Goal: Task Accomplishment & Management: Use online tool/utility

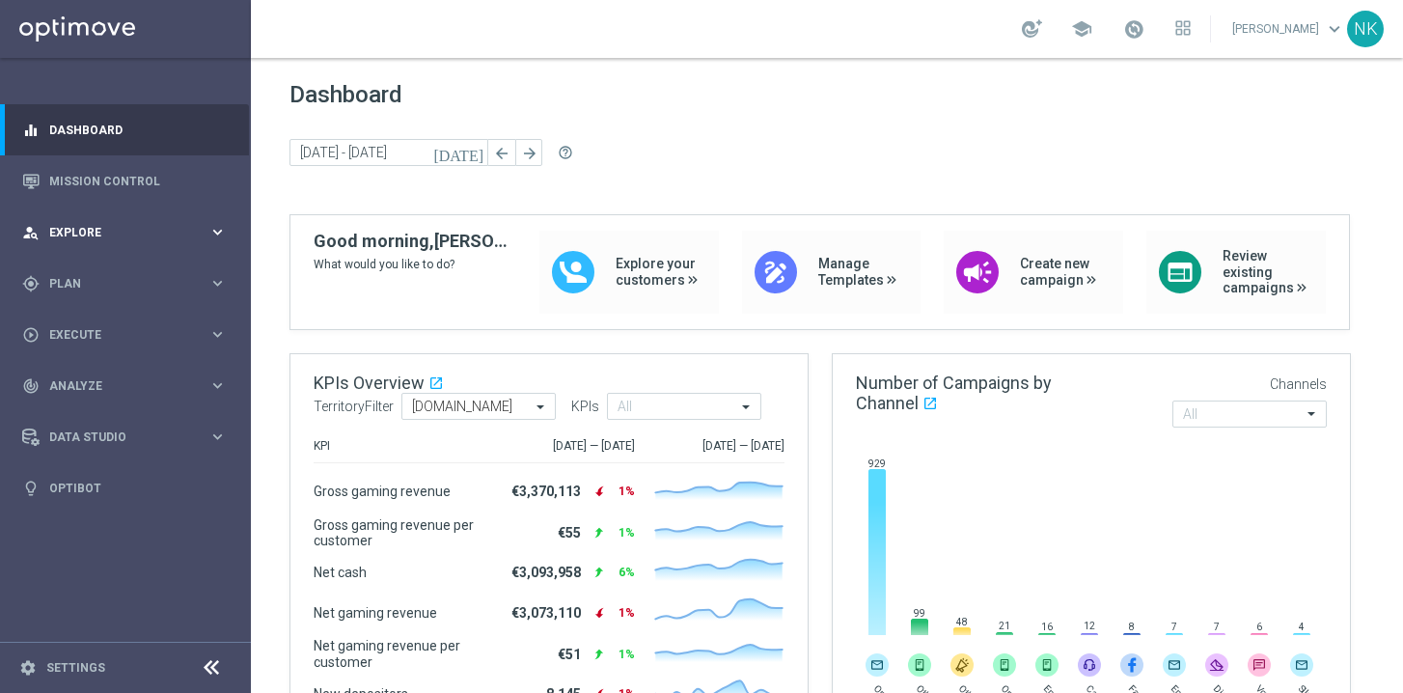
click at [105, 224] on div "person_search Explore" at bounding box center [115, 232] width 186 height 17
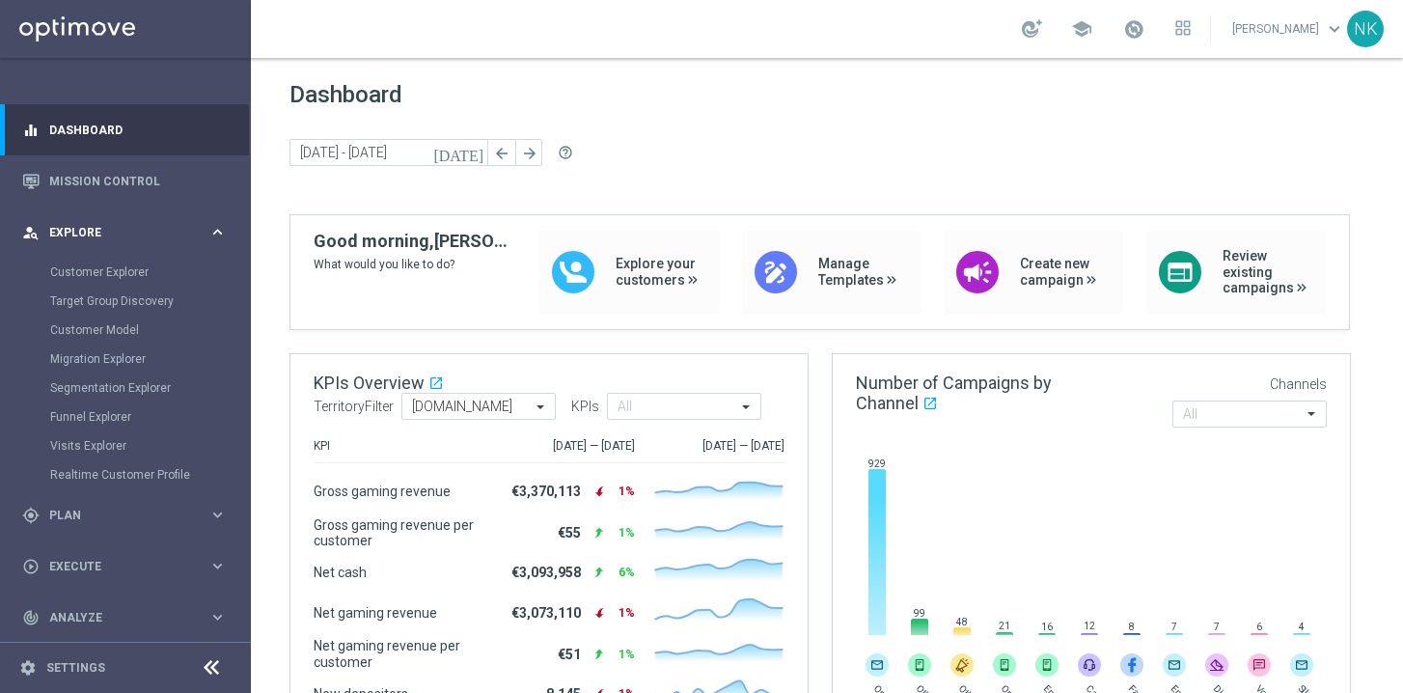
click at [92, 229] on span "Explore" at bounding box center [128, 233] width 159 height 12
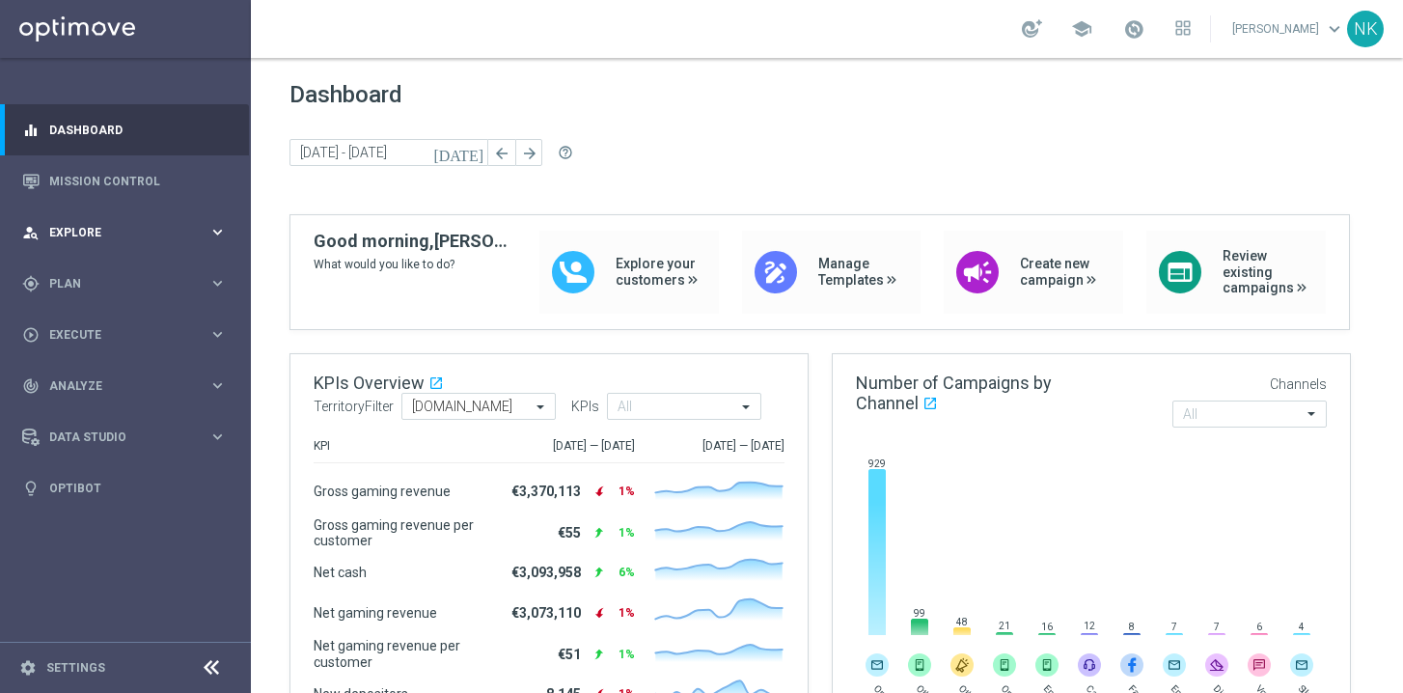
click at [84, 231] on span "Explore" at bounding box center [128, 233] width 159 height 12
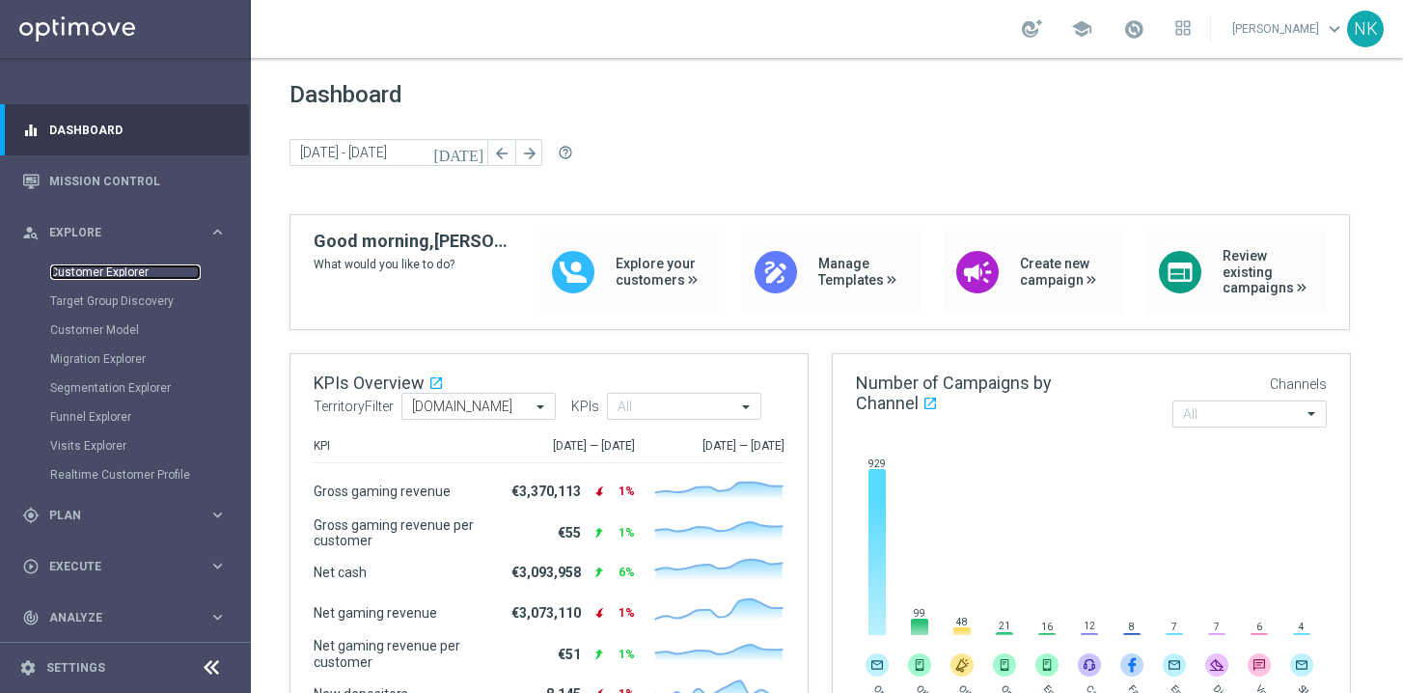
click at [89, 270] on link "Customer Explorer" at bounding box center [125, 271] width 150 height 15
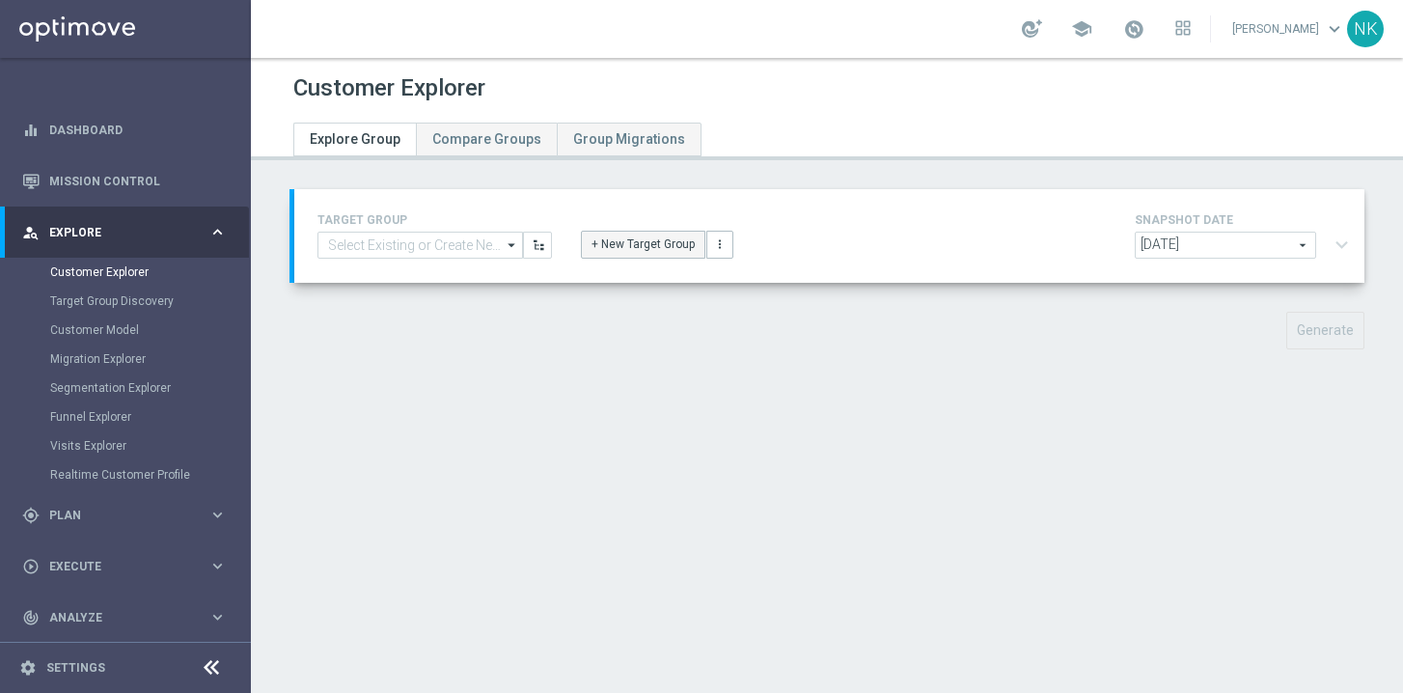
click at [634, 246] on button "+ New Target Group" at bounding box center [643, 244] width 124 height 27
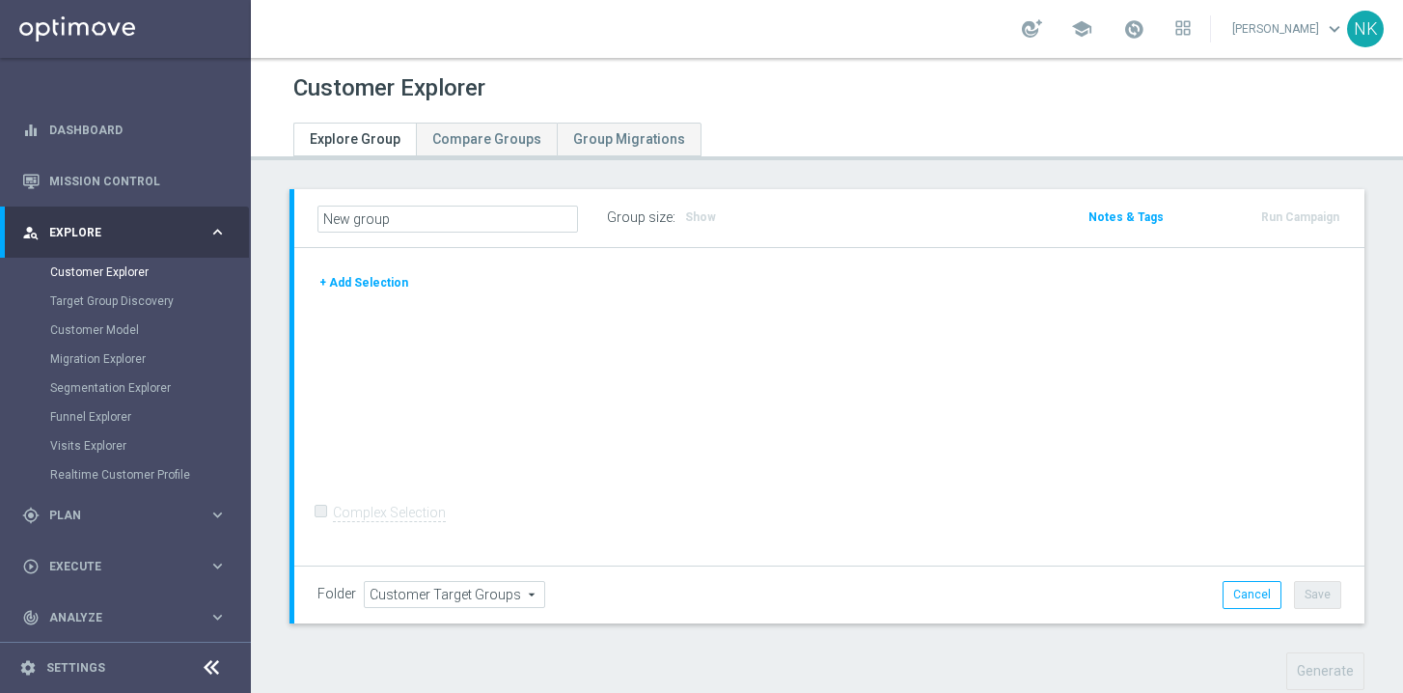
click at [387, 279] on button "+ Add Selection" at bounding box center [363, 282] width 93 height 21
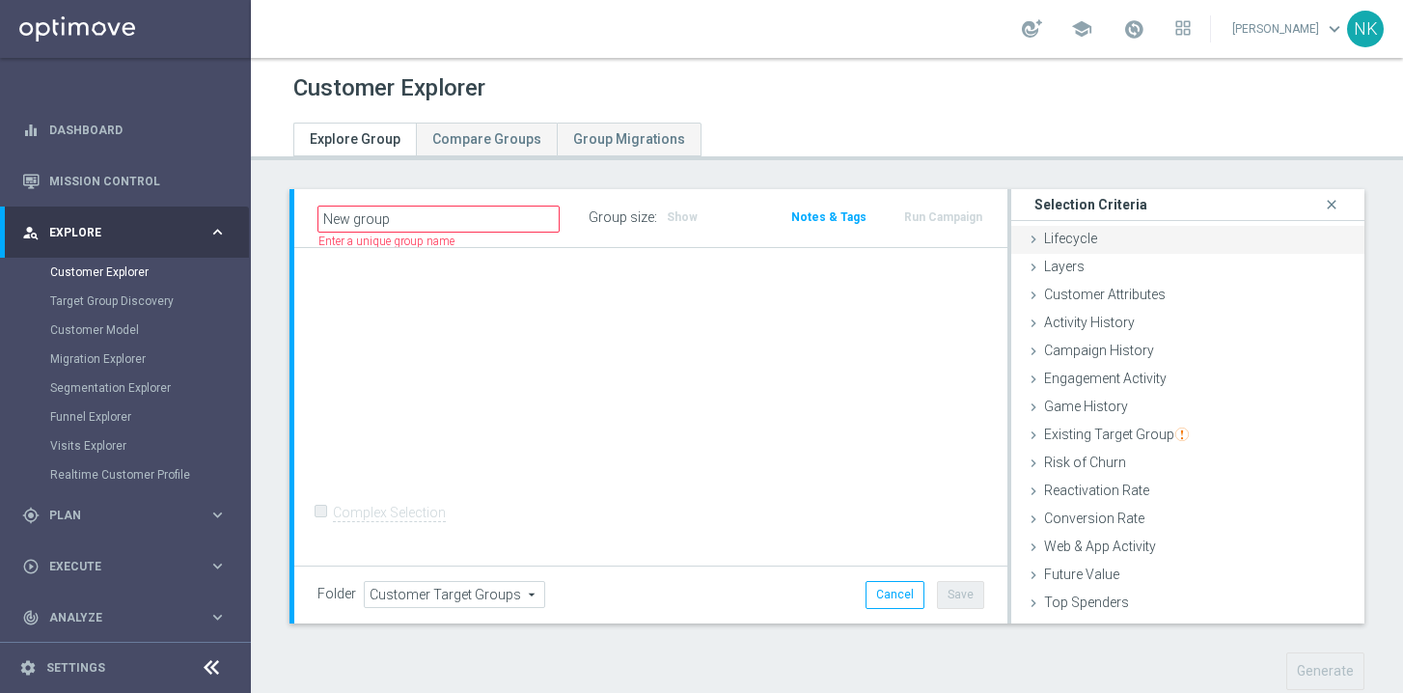
click at [1044, 242] on span "Lifecycle" at bounding box center [1070, 238] width 53 height 15
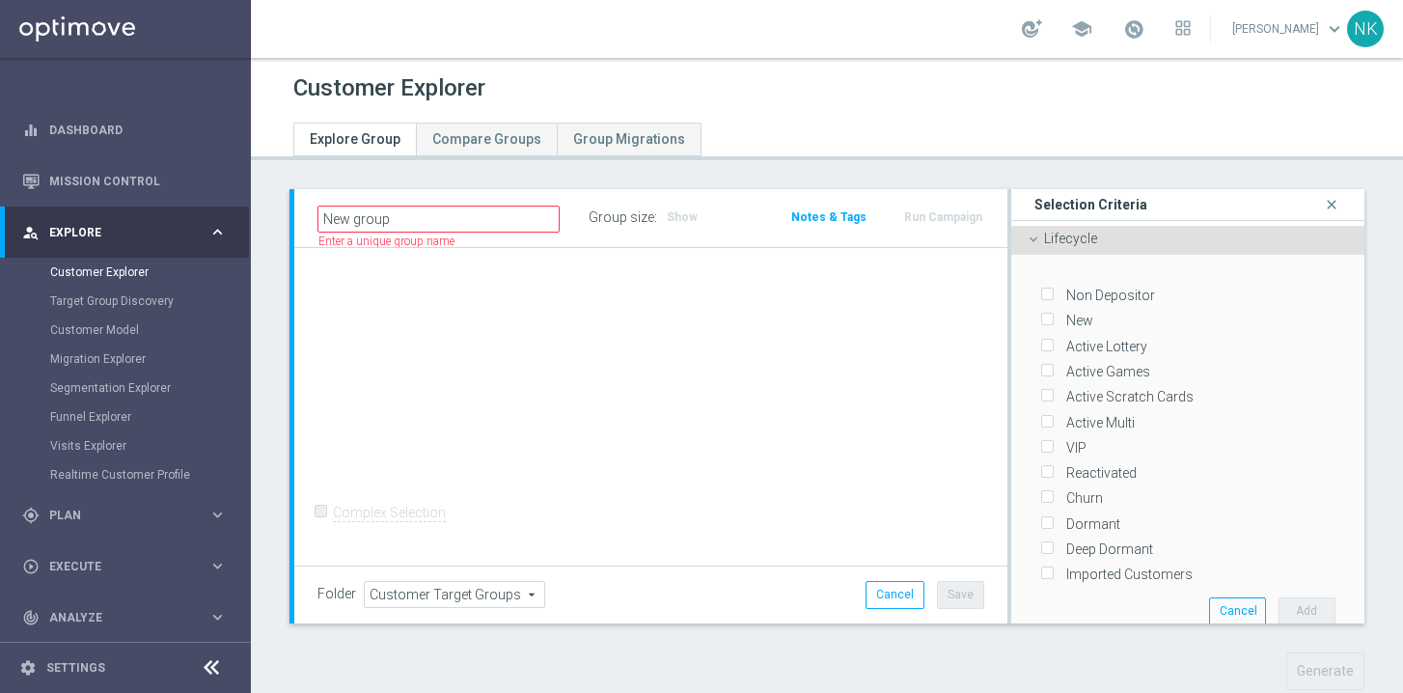
click at [1025, 239] on icon at bounding box center [1032, 239] width 15 height 15
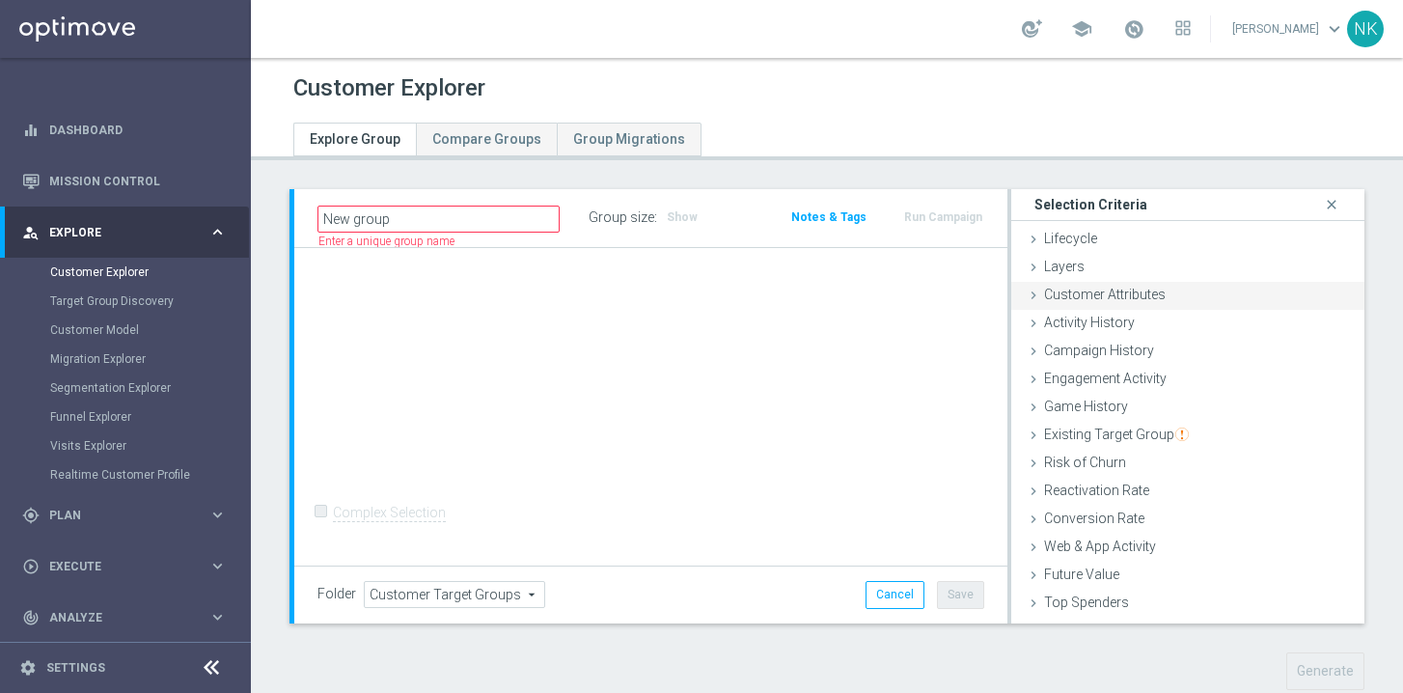
click at [1070, 295] on span "Customer Attributes" at bounding box center [1105, 294] width 122 height 15
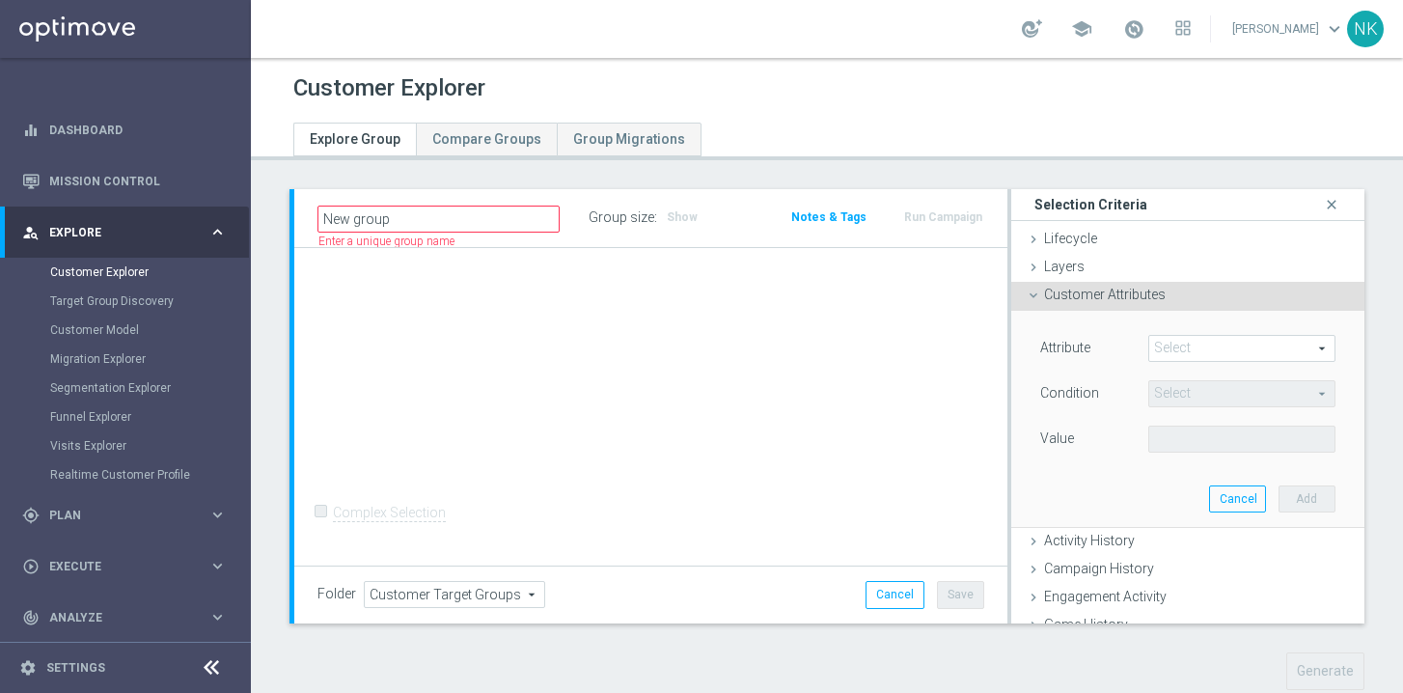
click at [1183, 344] on span at bounding box center [1241, 348] width 185 height 25
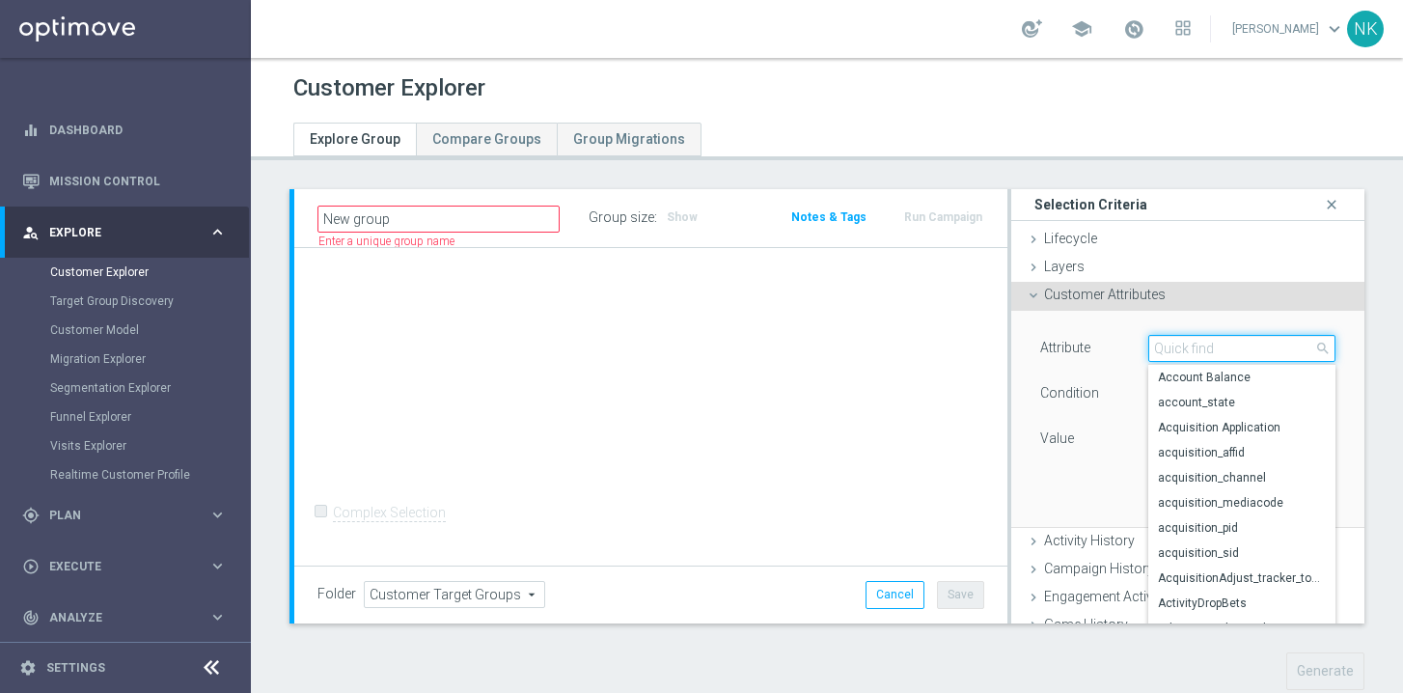
click at [1183, 344] on input "search" at bounding box center [1241, 348] width 187 height 27
type input "lifec"
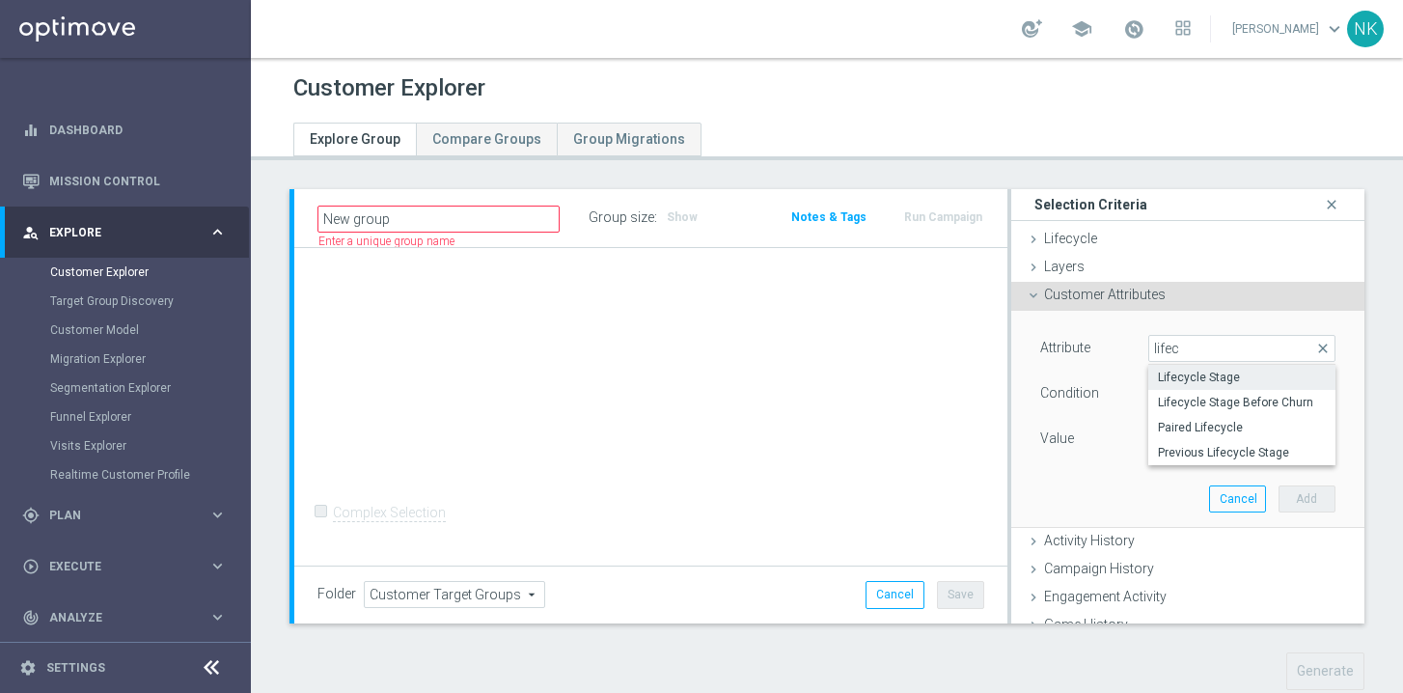
click at [1189, 383] on span "Lifecycle Stage" at bounding box center [1242, 376] width 168 height 15
type input "Lifecycle Stage"
type input "Equals"
click at [1209, 440] on span at bounding box center [1241, 438] width 185 height 25
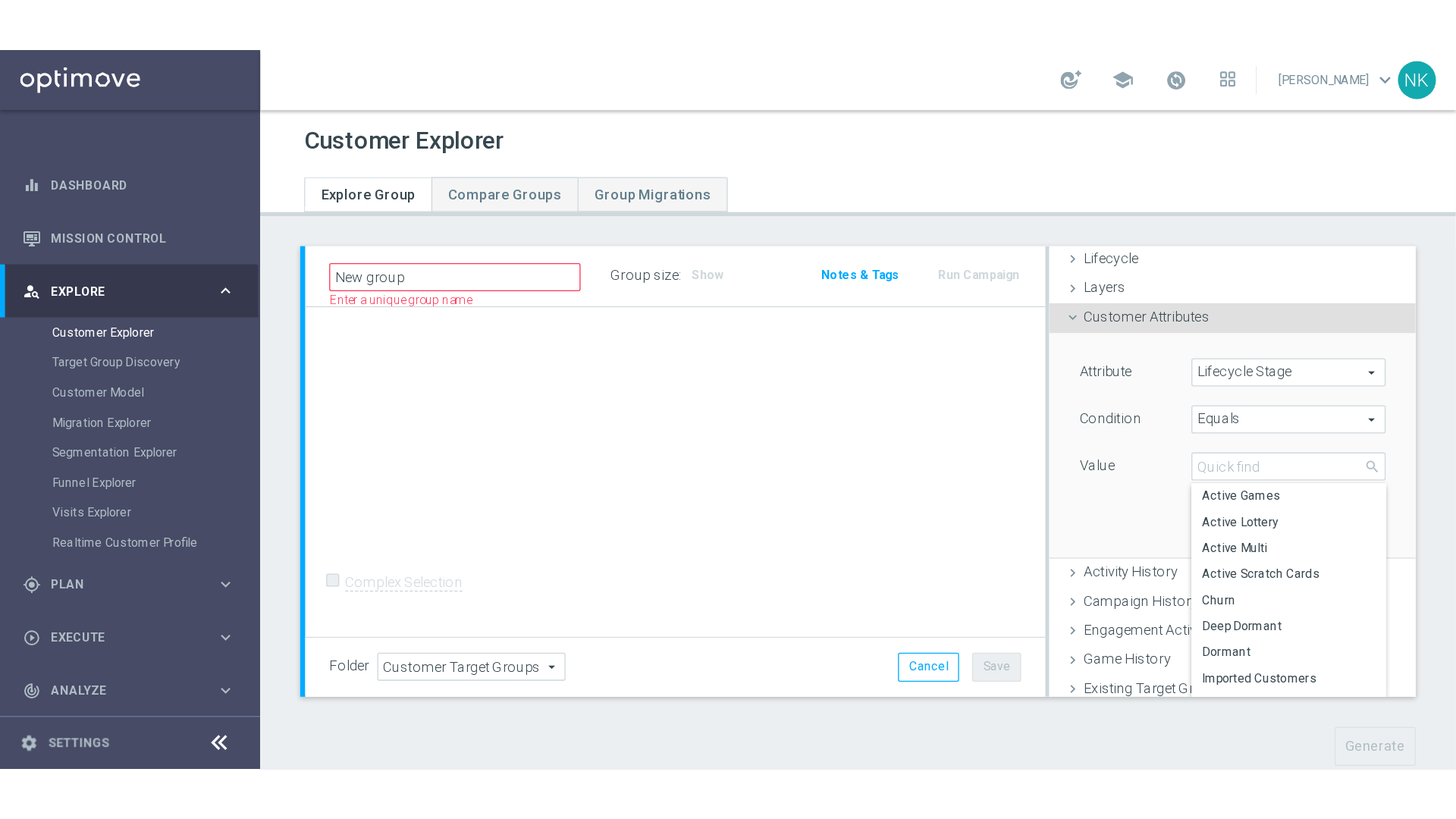
scroll to position [38, 0]
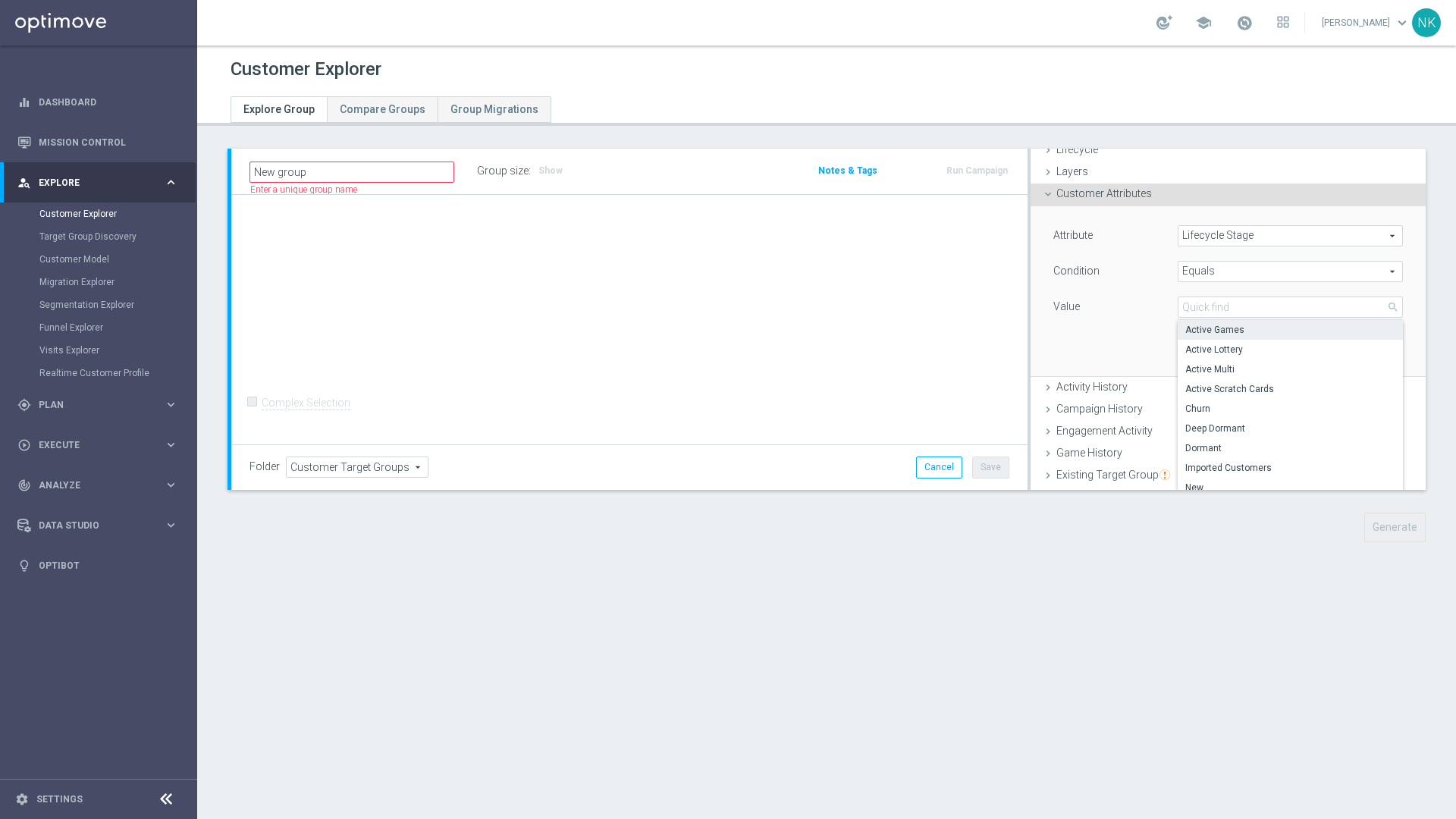
click at [1102, 326] on span "Active Games" at bounding box center [1290, 329] width 210 height 12
type input "Active Games"
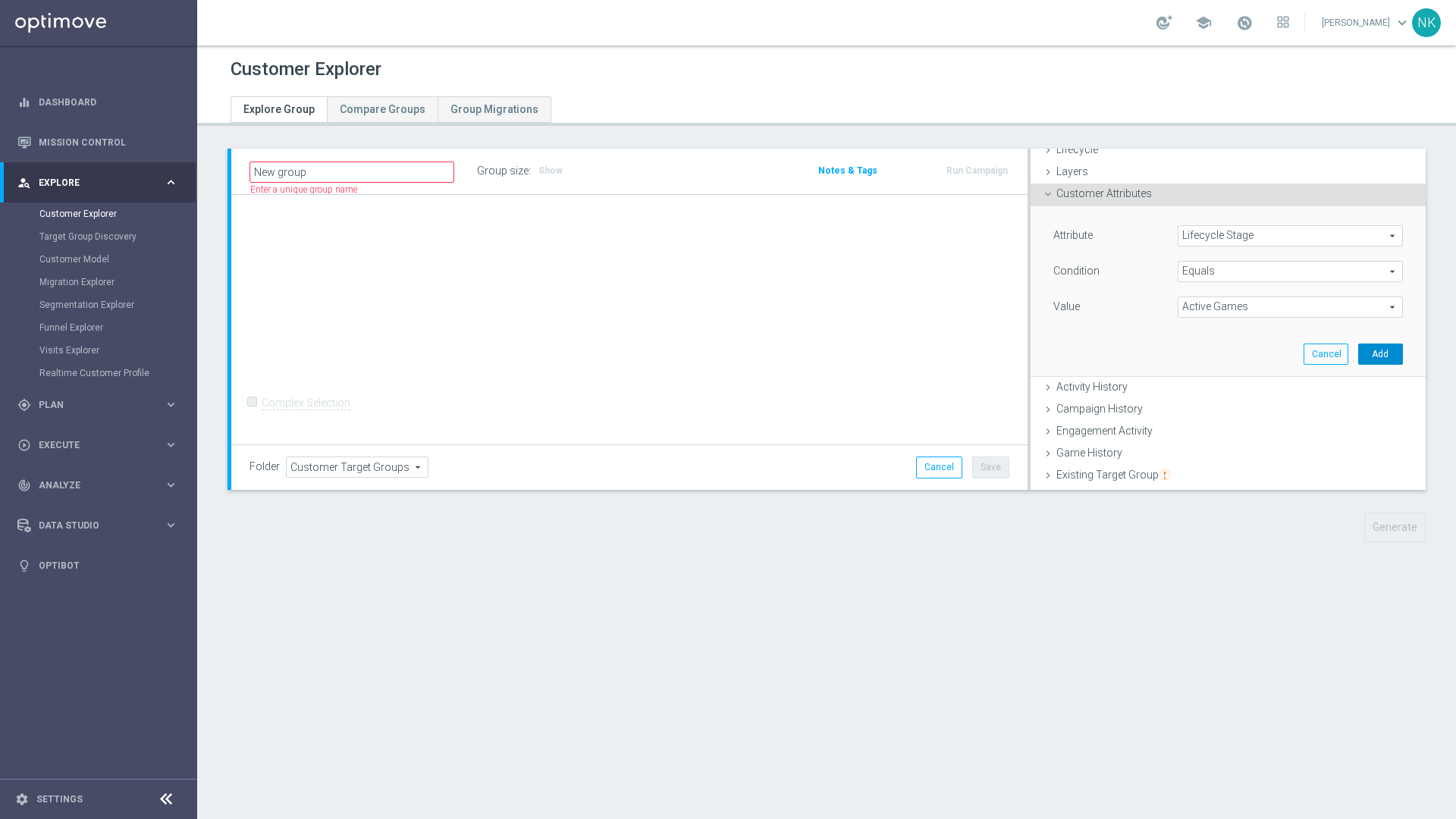
click at [1102, 351] on button "Add" at bounding box center [1381, 354] width 45 height 21
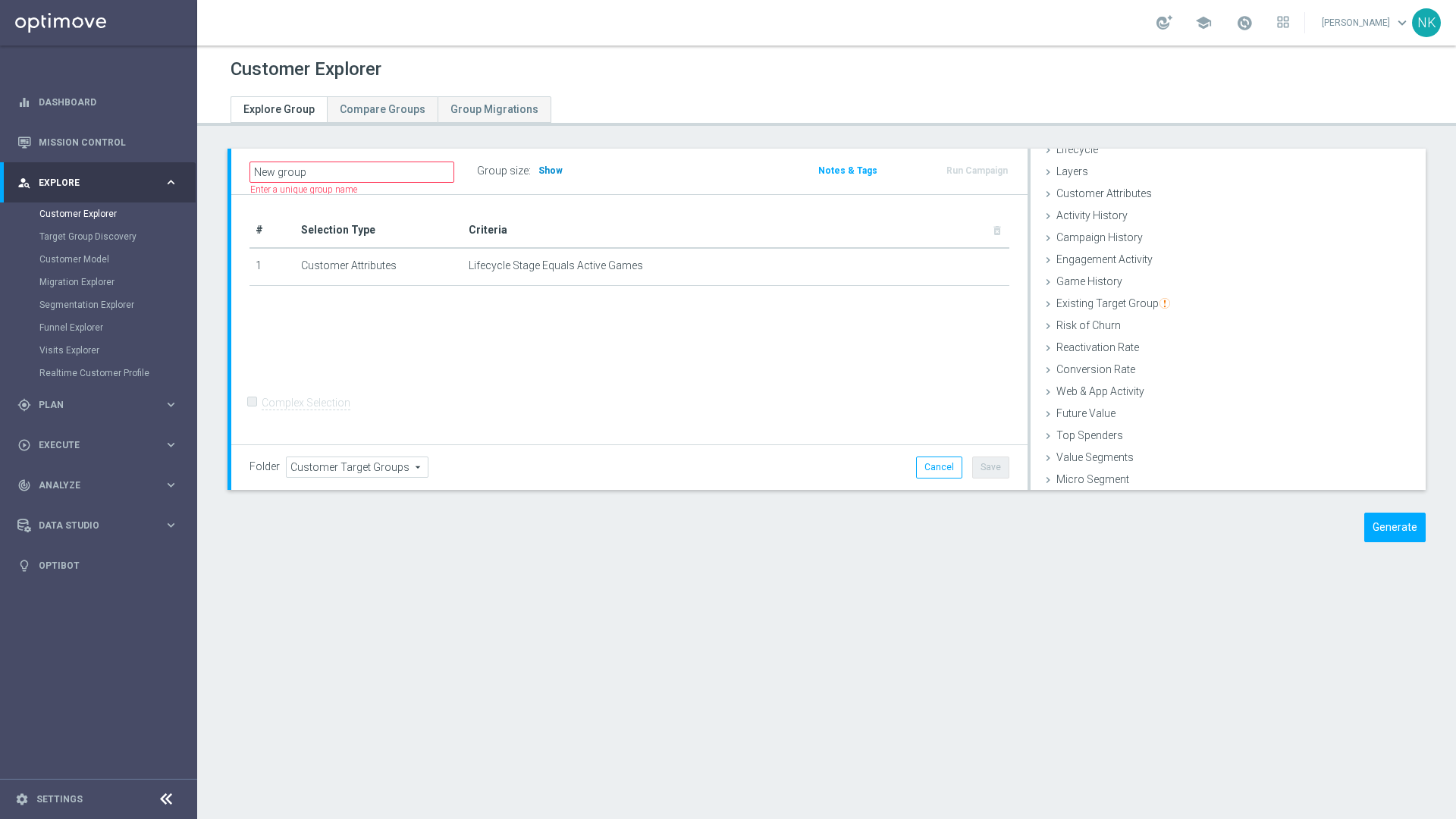
click at [557, 176] on h3 "Show" at bounding box center [550, 170] width 28 height 17
click at [1057, 227] on span "Customer Attributes" at bounding box center [1105, 231] width 96 height 12
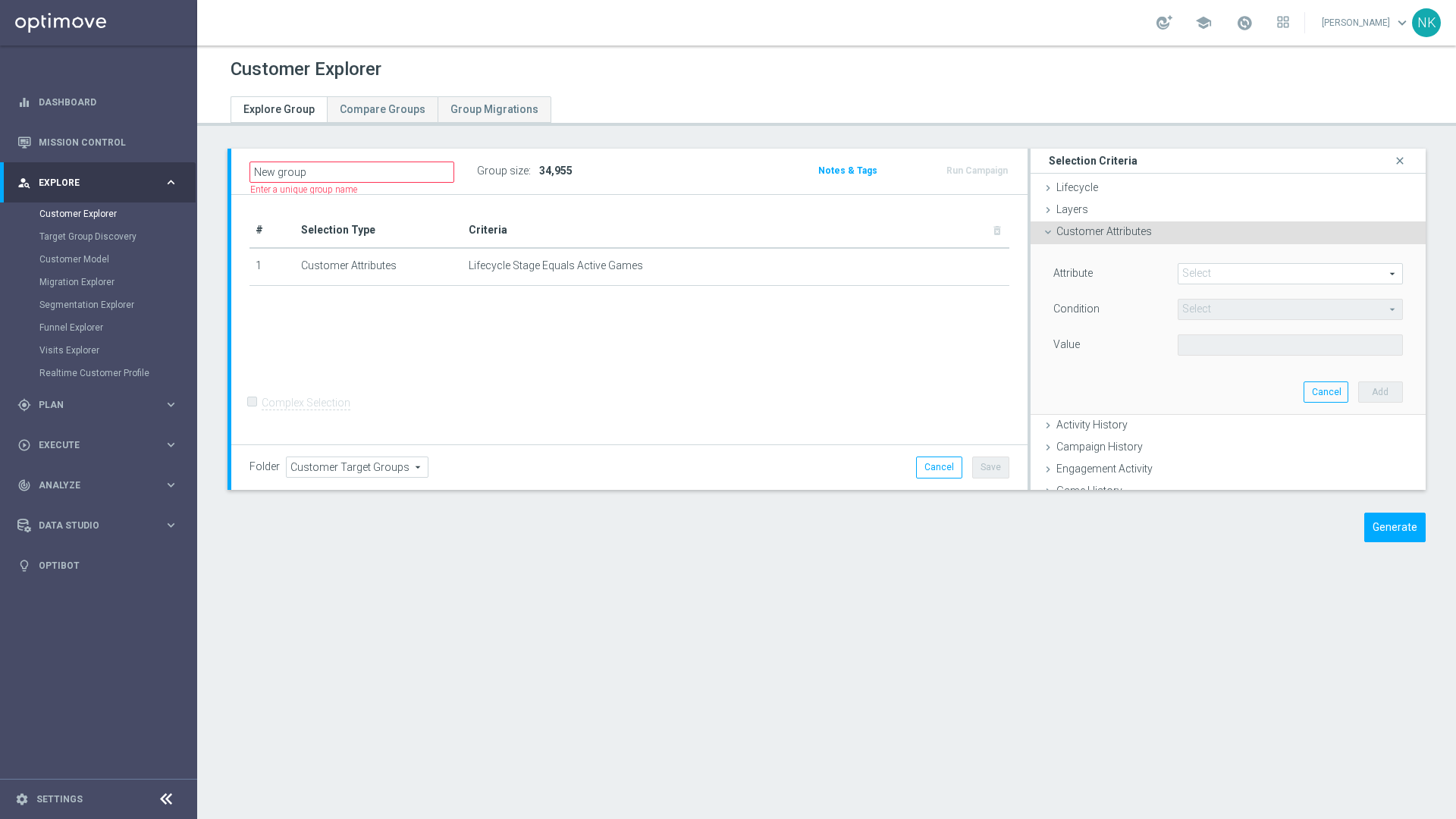
click at [1102, 277] on span at bounding box center [1290, 274] width 224 height 20
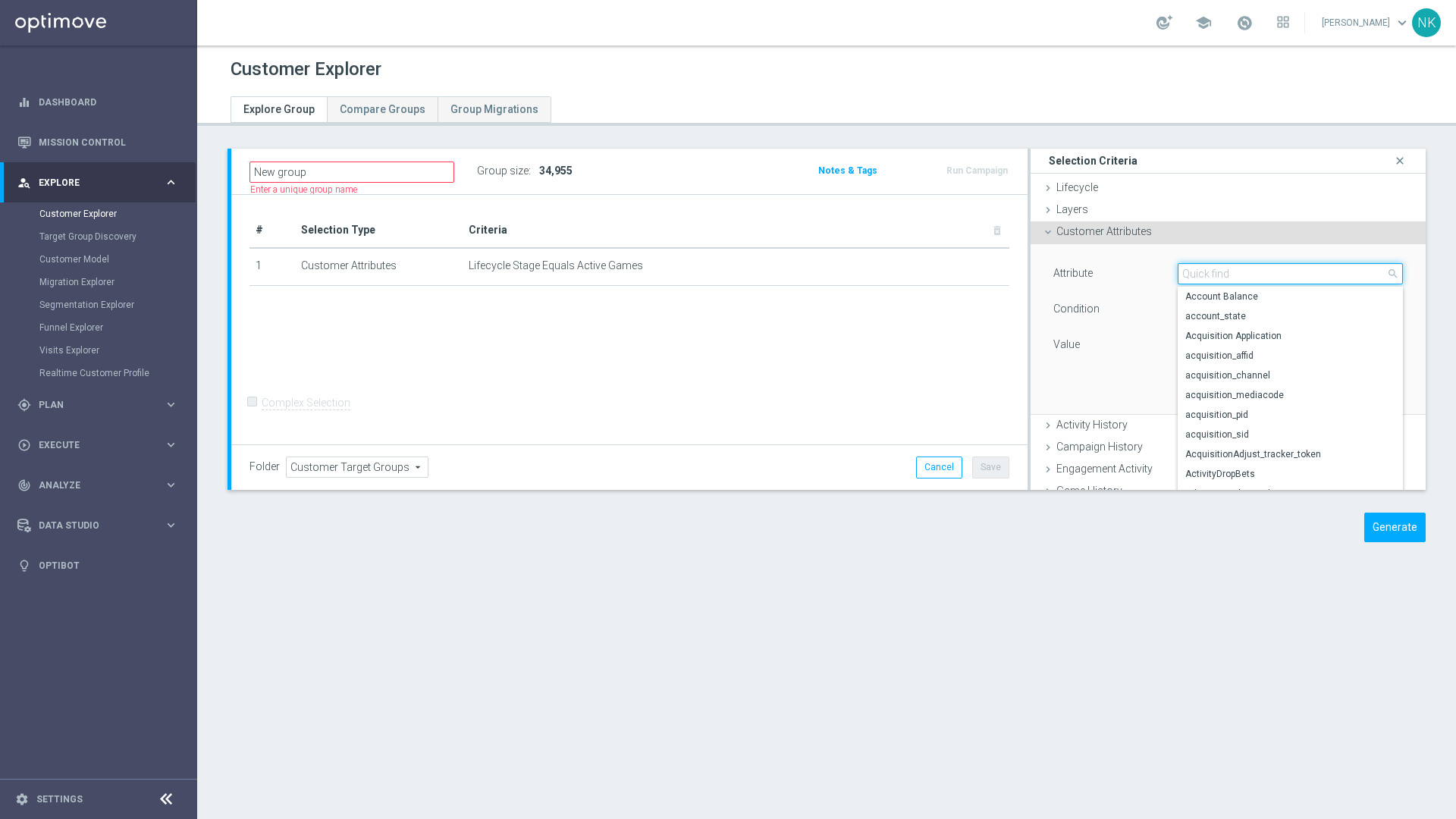
click at [1102, 277] on input "search" at bounding box center [1290, 274] width 226 height 21
type input "l"
type input "state"
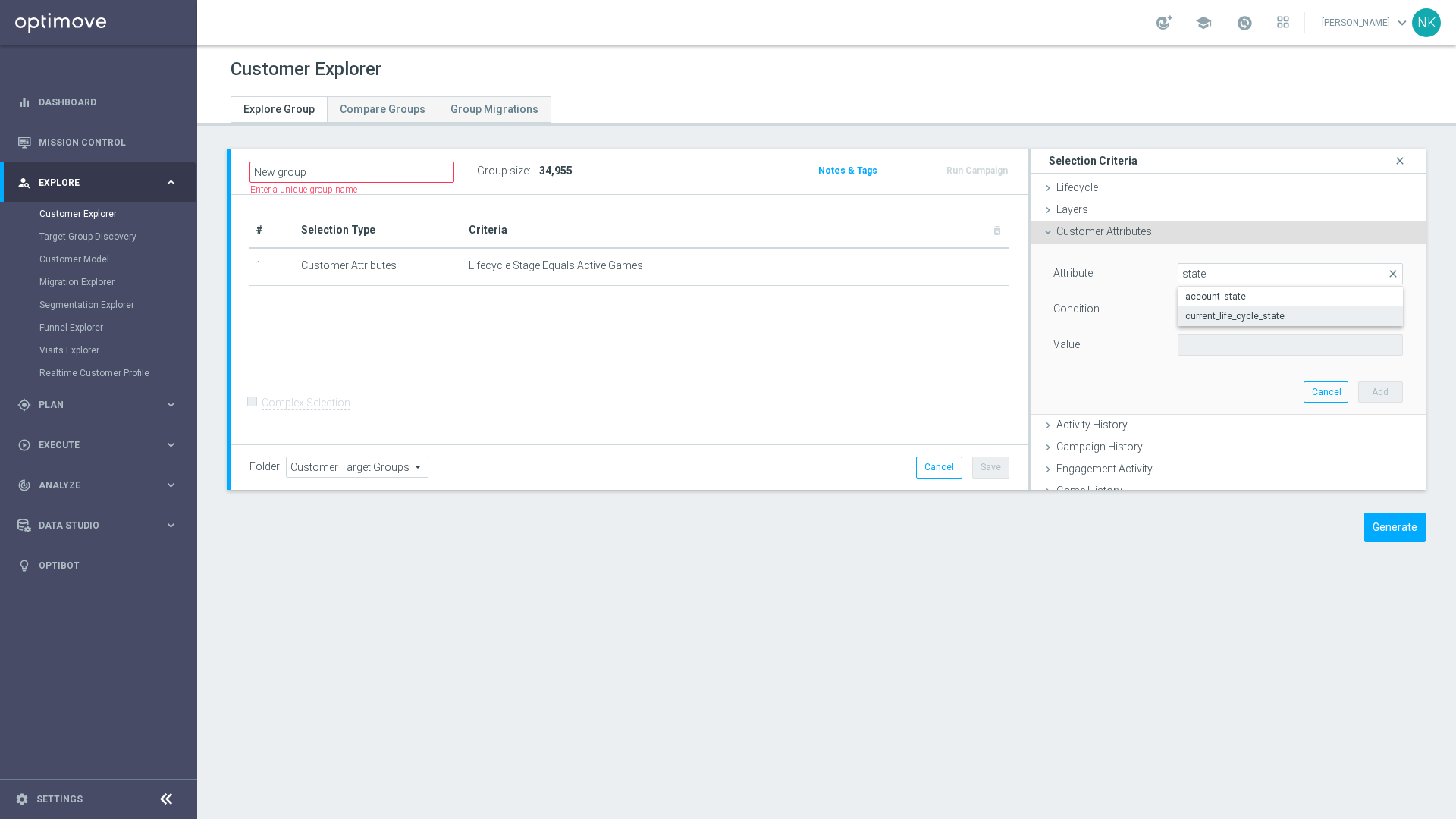
click at [1102, 318] on span "current_life_cycle_state" at bounding box center [1290, 316] width 210 height 12
type input "current_life_cycle_state"
type input "Equals"
click at [1102, 351] on span at bounding box center [1290, 344] width 224 height 20
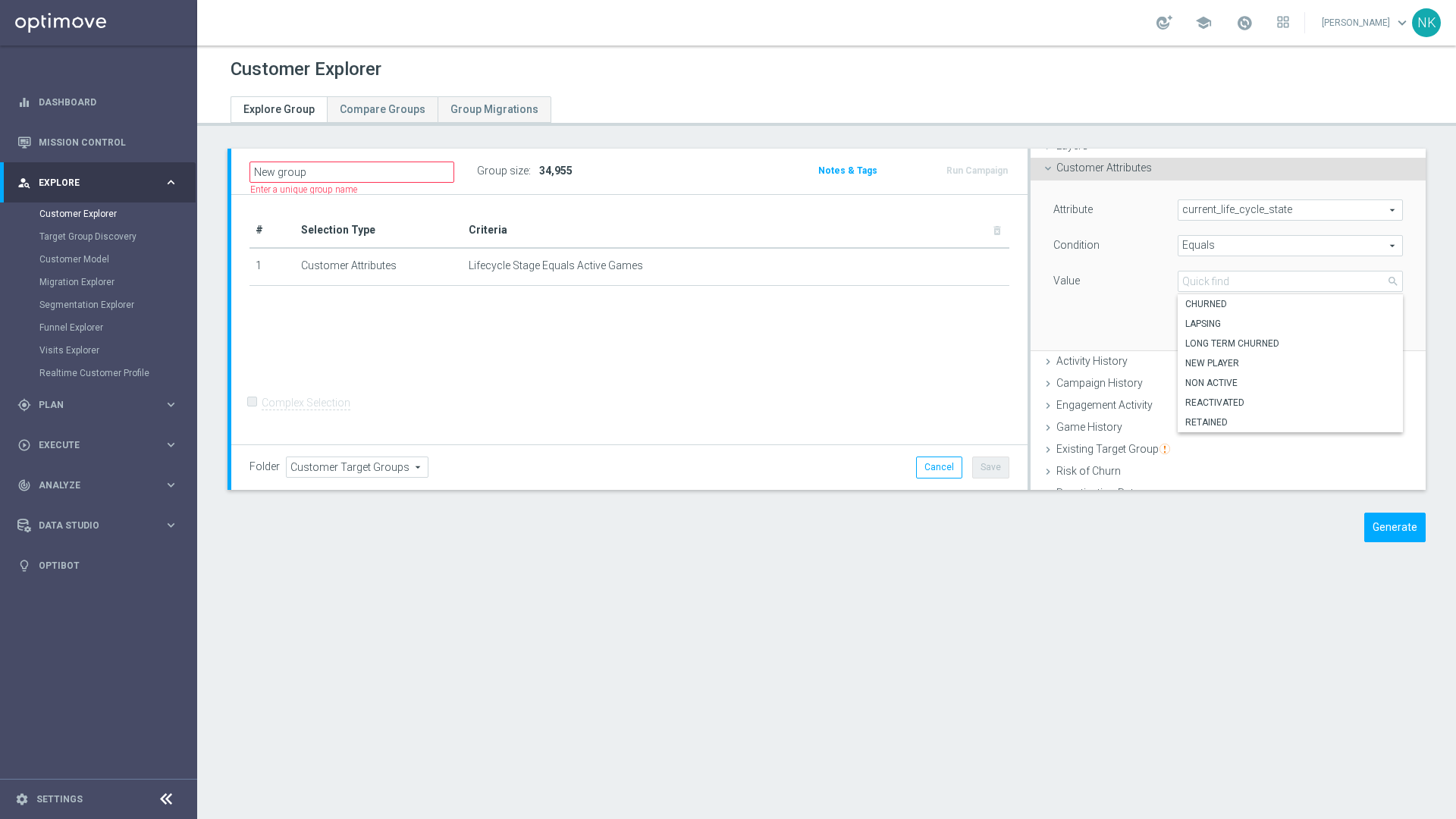
scroll to position [57, 0]
click at [1102, 174] on span "Customer Attributes" at bounding box center [1105, 173] width 96 height 12
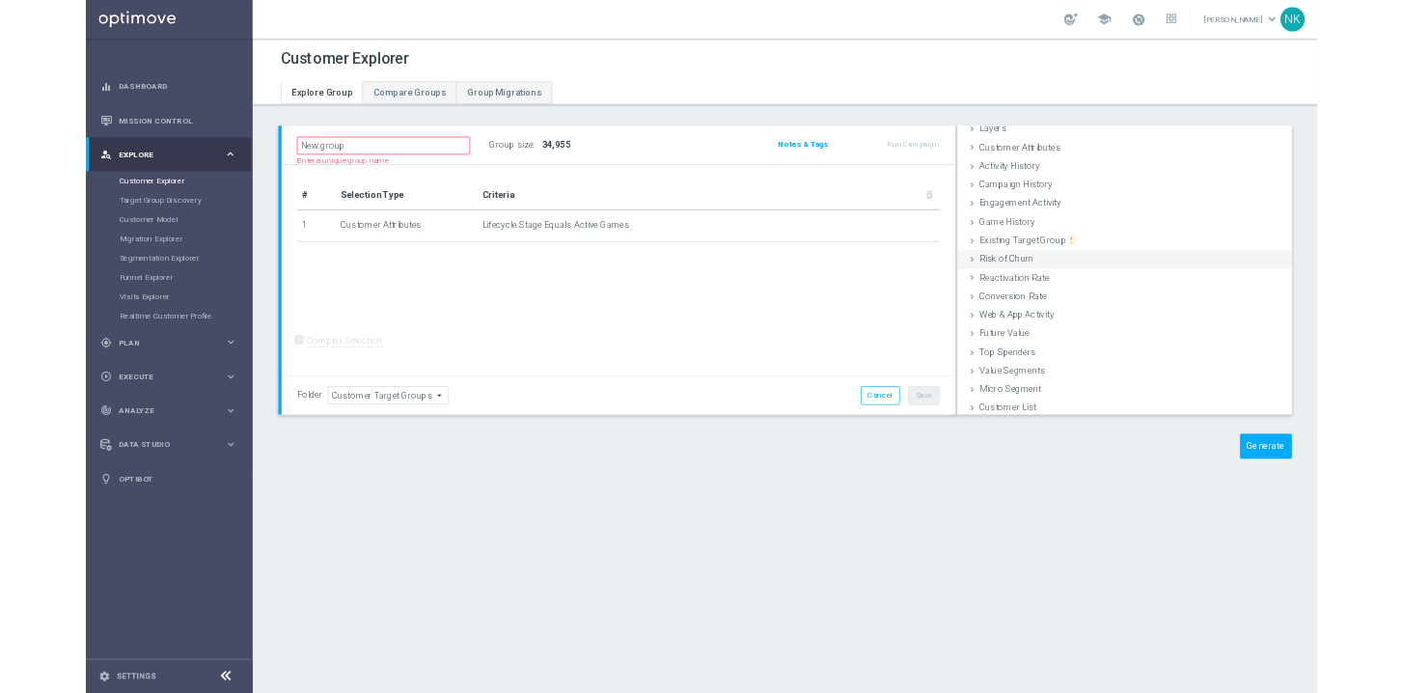
scroll to position [0, 0]
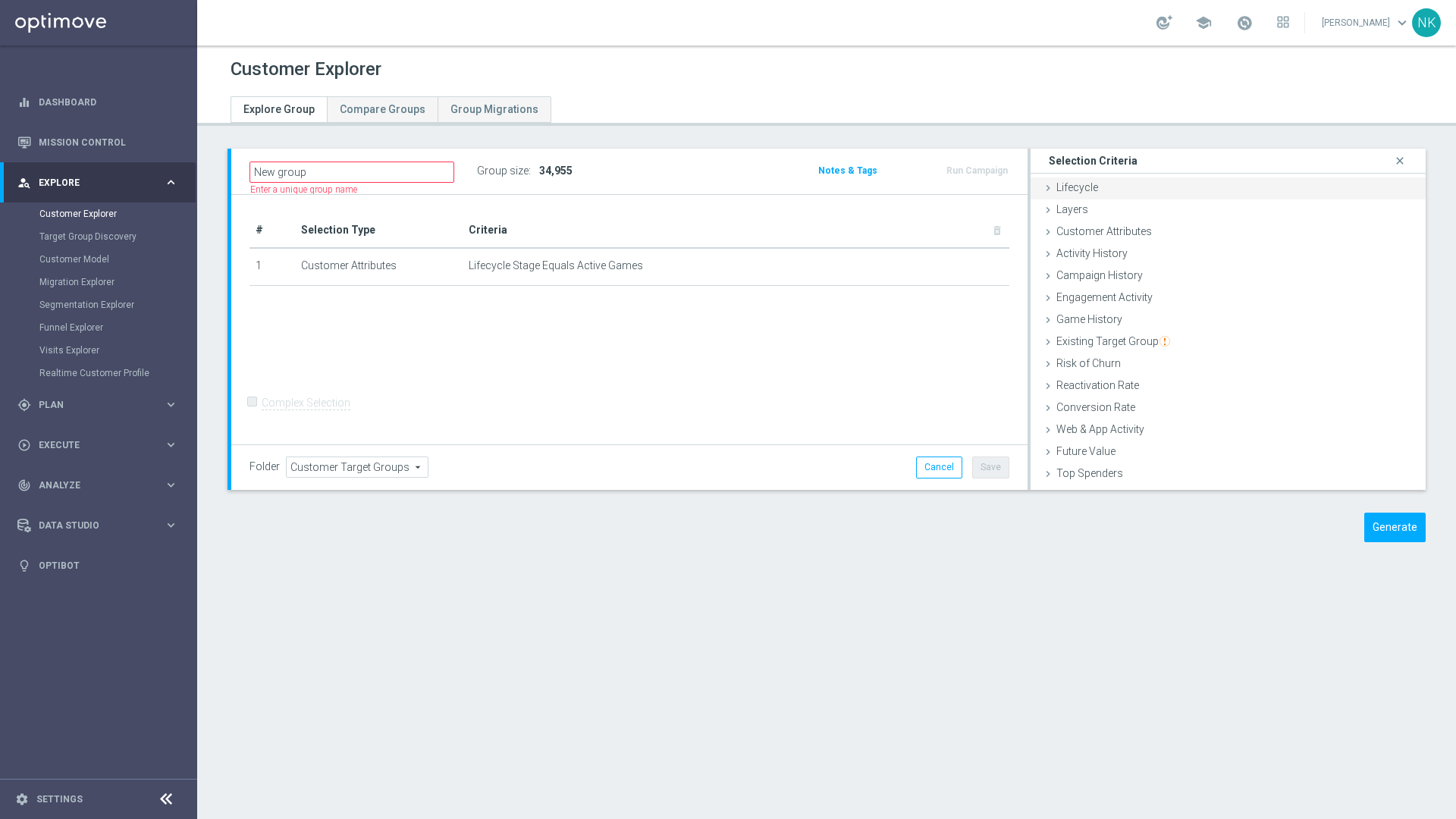
click at [1060, 178] on div "Lifecycle done" at bounding box center [1228, 189] width 395 height 23
